Goal: Ask a question

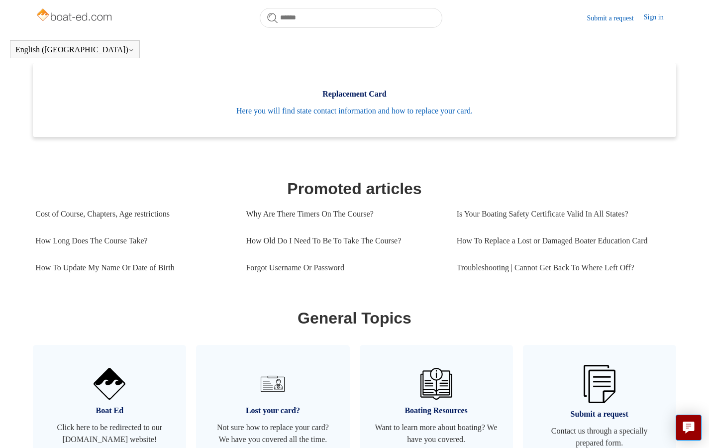
scroll to position [469, 0]
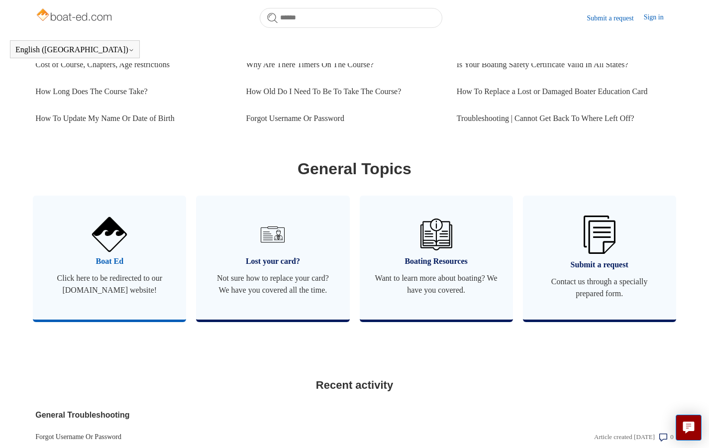
click at [114, 237] on img at bounding box center [109, 234] width 35 height 35
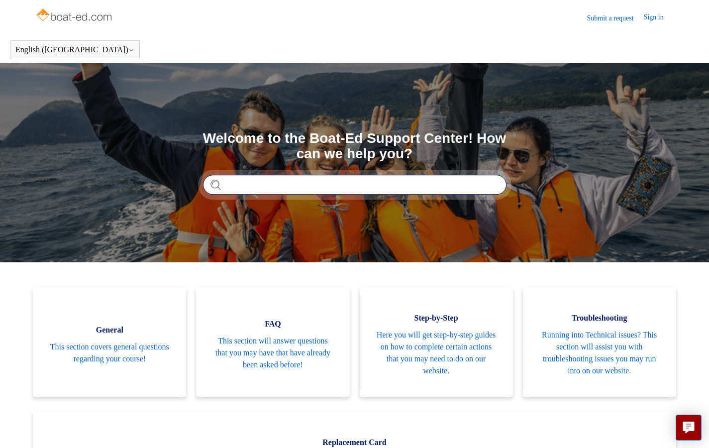
click at [292, 182] on input "Search" at bounding box center [354, 185] width 303 height 20
click at [616, 15] on link "Submit a request" at bounding box center [615, 18] width 57 height 10
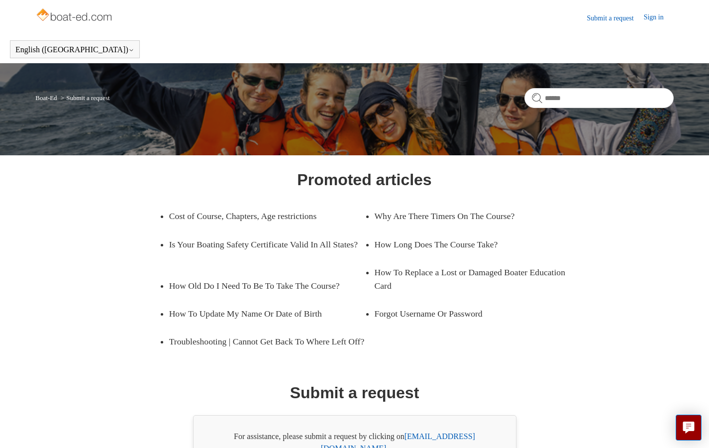
click at [653, 16] on link "Sign in" at bounding box center [658, 18] width 30 height 12
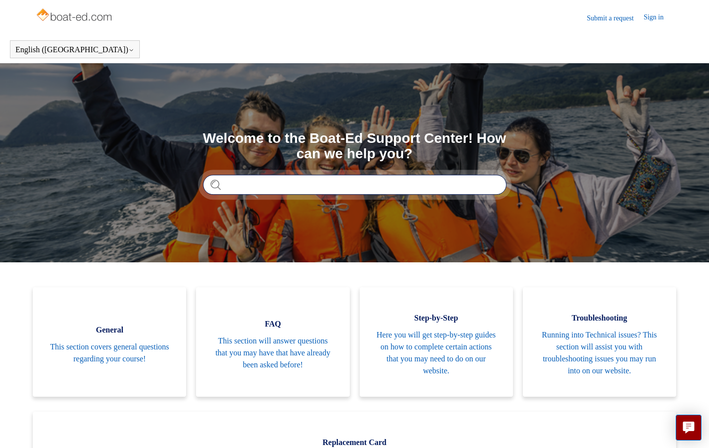
click at [255, 182] on input "Search" at bounding box center [354, 185] width 303 height 20
type input "*"
click at [583, 85] on section "Search Welcome to the Boat-Ed Support Center! How can we help you? *" at bounding box center [354, 162] width 709 height 199
click at [650, 15] on link "Sign in" at bounding box center [658, 18] width 30 height 12
